Goal: Task Accomplishment & Management: Manage account settings

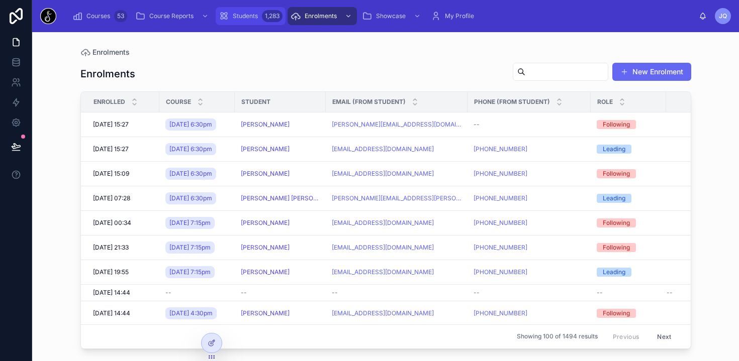
click at [238, 21] on div "Students 1,283" at bounding box center [251, 16] width 64 height 16
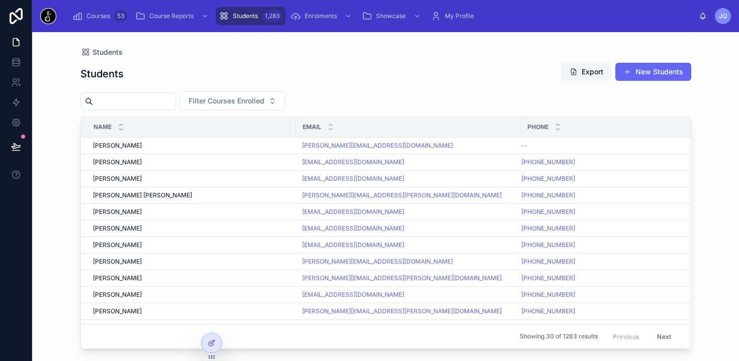
click at [156, 98] on input "text" at bounding box center [134, 102] width 82 height 14
type input "*********"
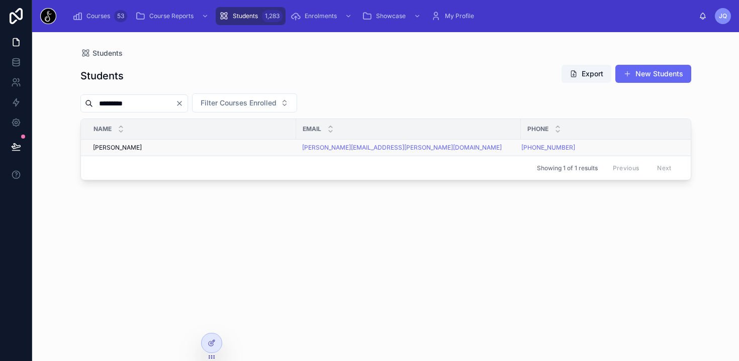
click at [133, 146] on span "Natalie Lofstedt" at bounding box center [117, 148] width 49 height 8
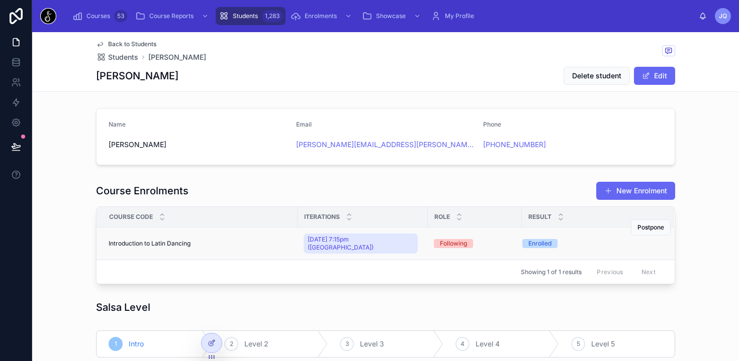
click at [198, 243] on div "Introduction to Latin Dancing Introduction to Latin Dancing" at bounding box center [200, 244] width 183 height 8
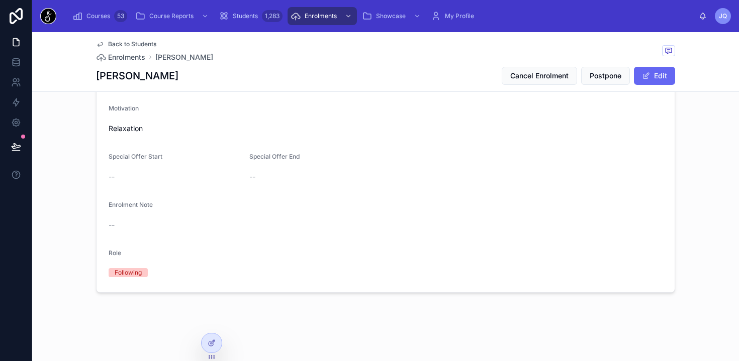
scroll to position [232, 0]
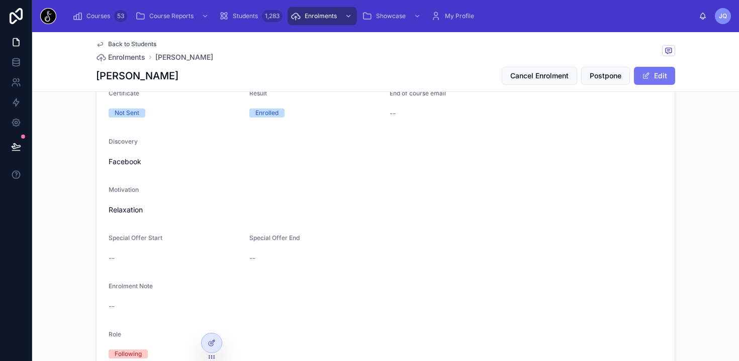
click at [662, 79] on button "Edit" at bounding box center [654, 76] width 41 height 18
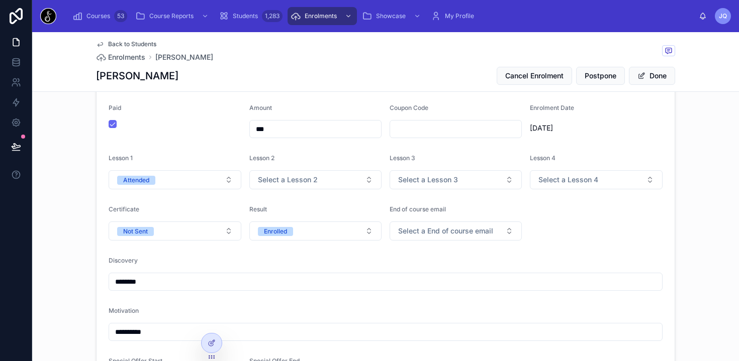
scroll to position [113, 0]
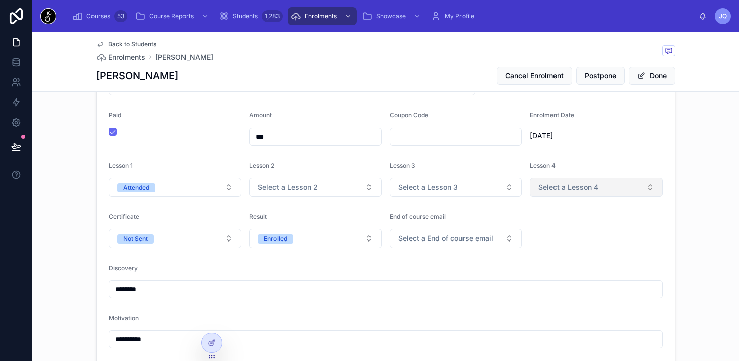
click at [568, 181] on button "Select a Lesson 4" at bounding box center [596, 187] width 133 height 19
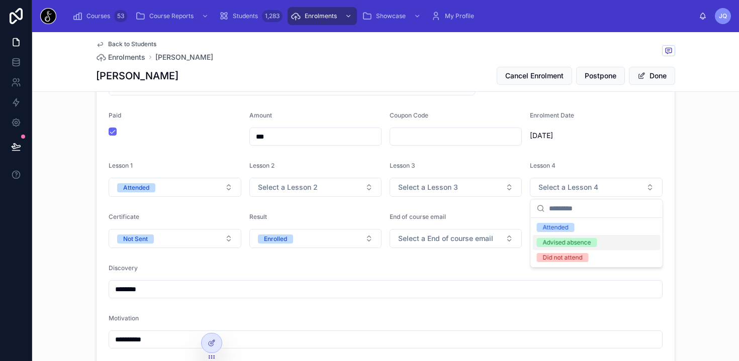
click at [576, 242] on div "Advised absence" at bounding box center [567, 242] width 48 height 9
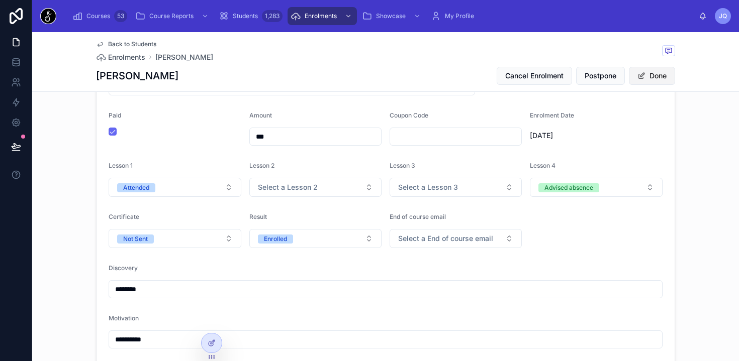
click at [667, 75] on button "Done" at bounding box center [652, 76] width 46 height 18
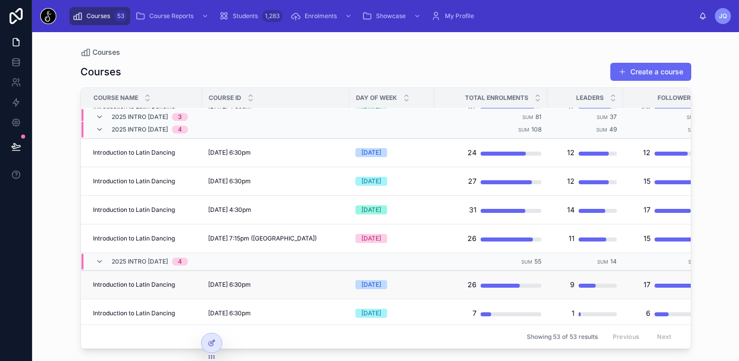
scroll to position [781, 0]
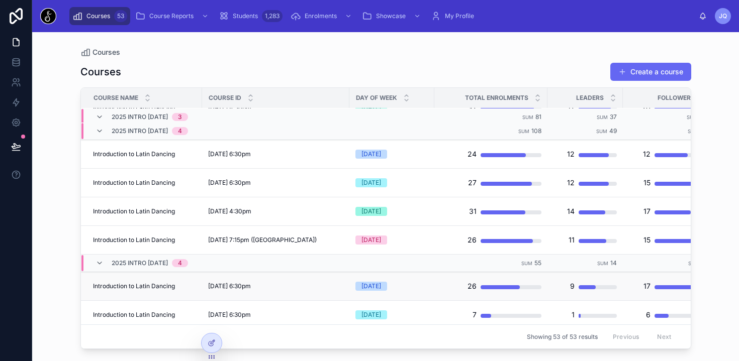
click at [251, 286] on span "[DATE] 6:30pm" at bounding box center [229, 287] width 43 height 8
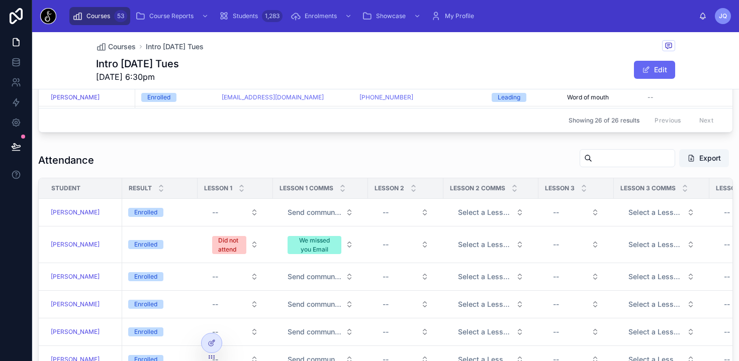
scroll to position [406, 0]
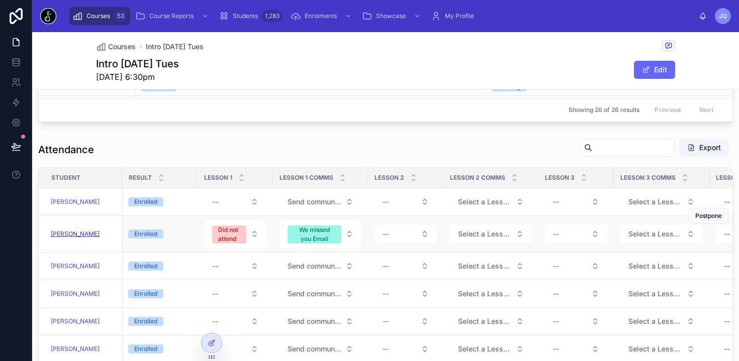
click at [85, 233] on span "[PERSON_NAME]" at bounding box center [75, 234] width 49 height 8
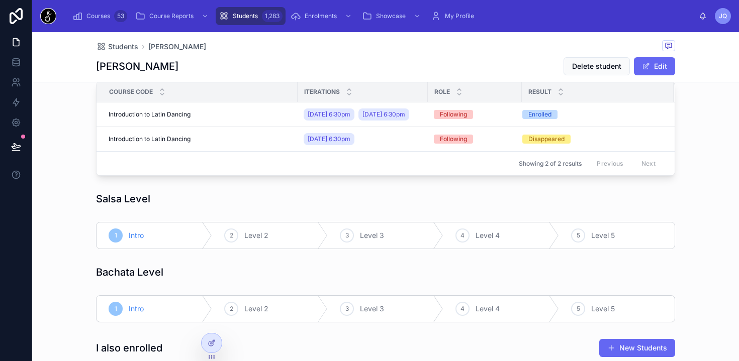
scroll to position [145, 0]
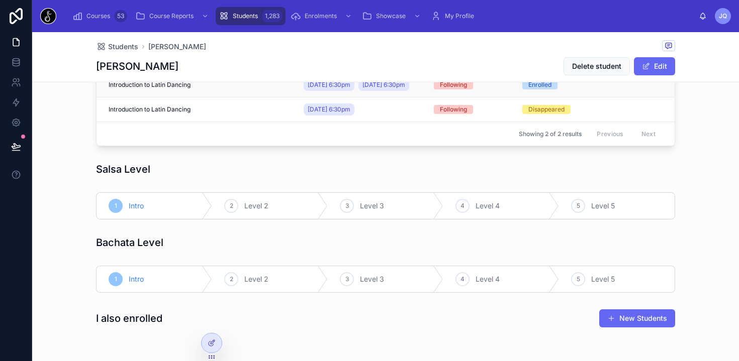
click at [267, 89] on div "Introduction to Latin Dancing Introduction to Latin Dancing" at bounding box center [200, 85] width 183 height 8
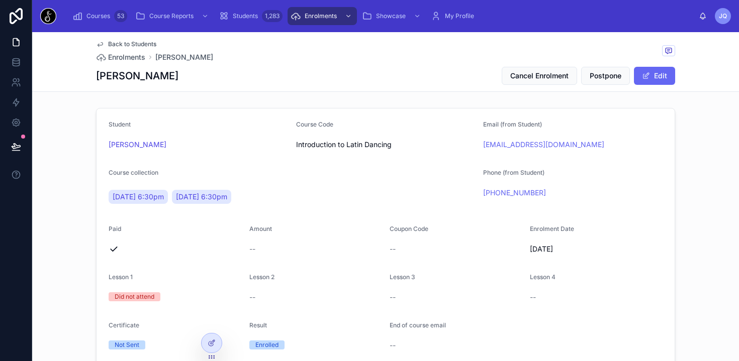
click at [50, 14] on img at bounding box center [48, 16] width 16 height 16
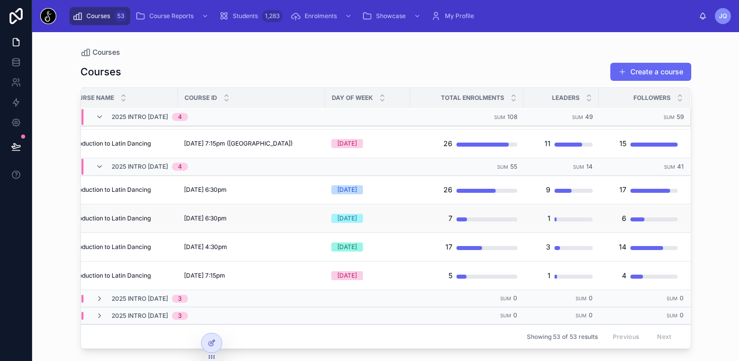
scroll to position [884, 32]
